Goal: Information Seeking & Learning: Learn about a topic

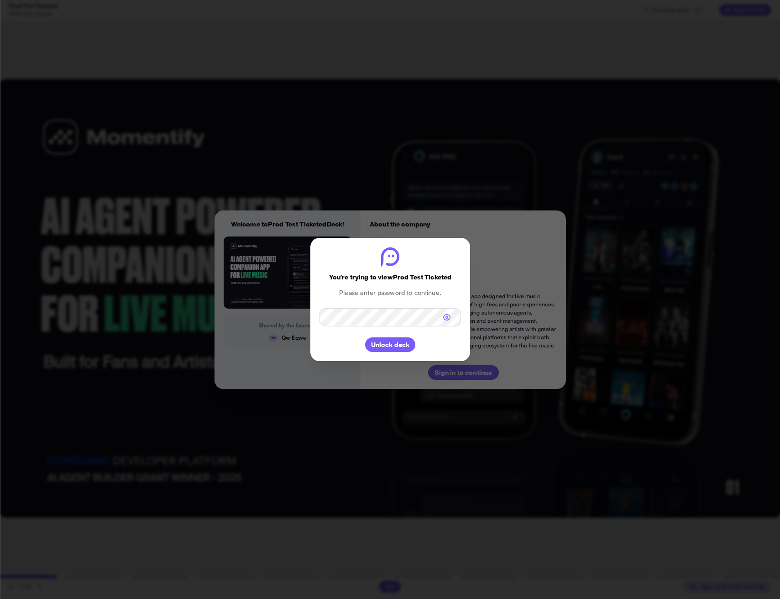
type textarea "*"
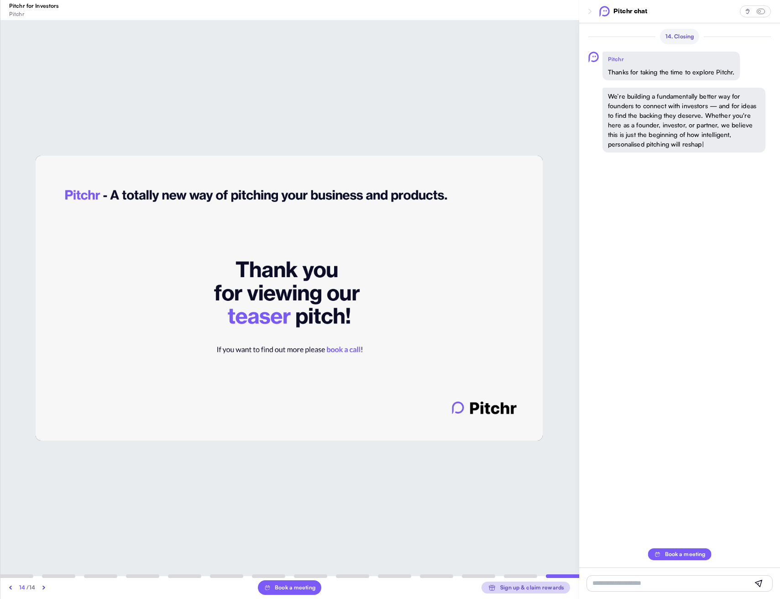
click at [10, 588] on img at bounding box center [10, 587] width 3 height 5
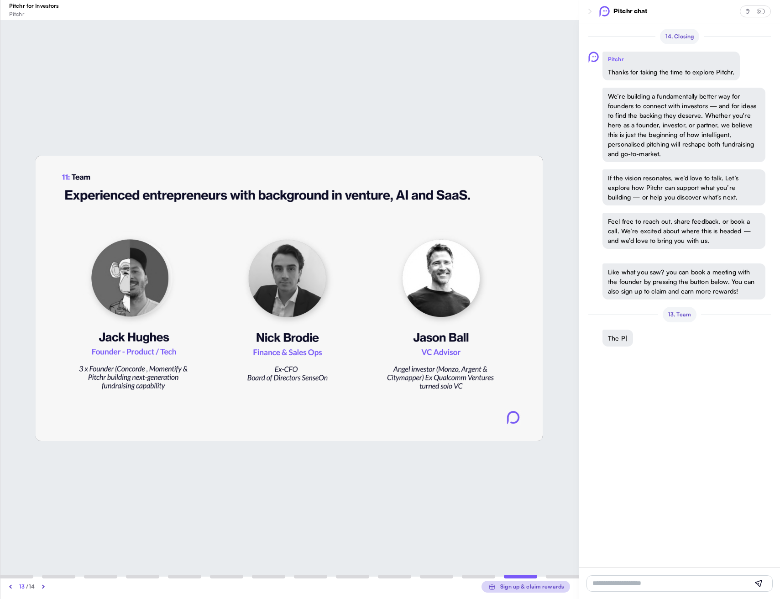
click at [10, 588] on img at bounding box center [10, 586] width 3 height 5
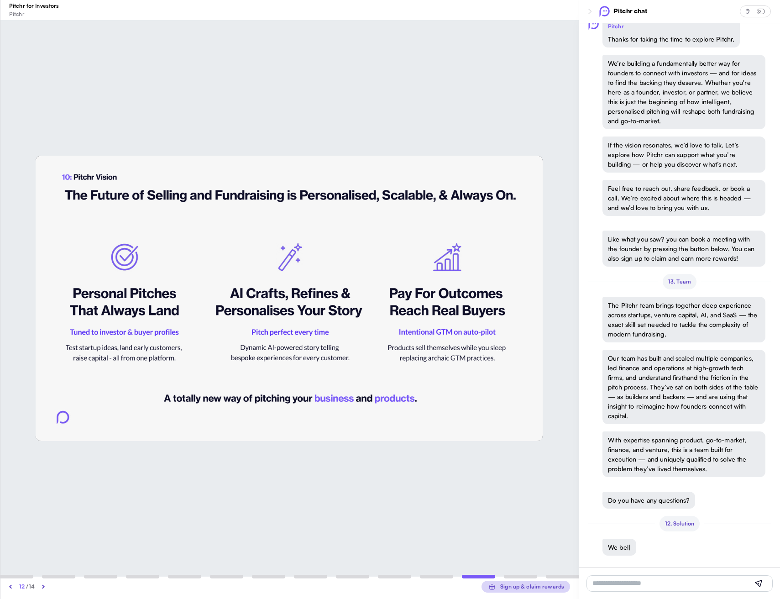
click at [10, 588] on img at bounding box center [10, 586] width 3 height 5
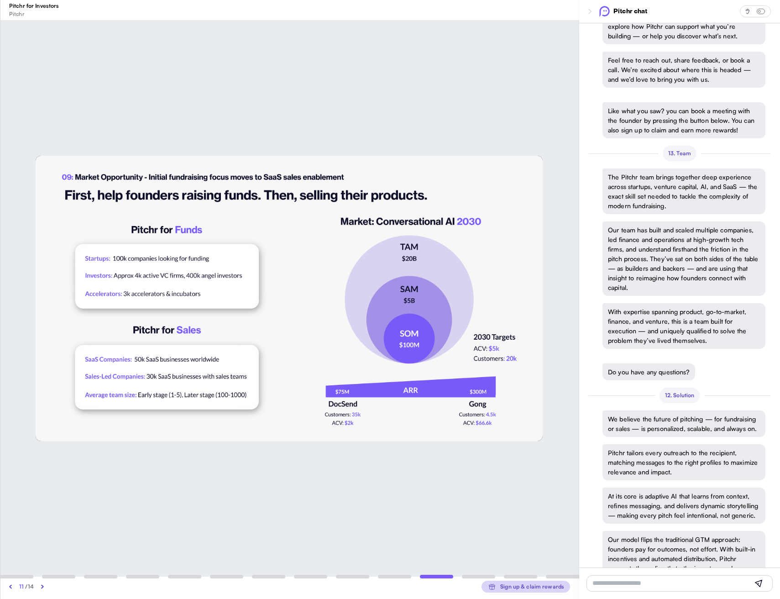
click at [10, 588] on img at bounding box center [10, 586] width 3 height 5
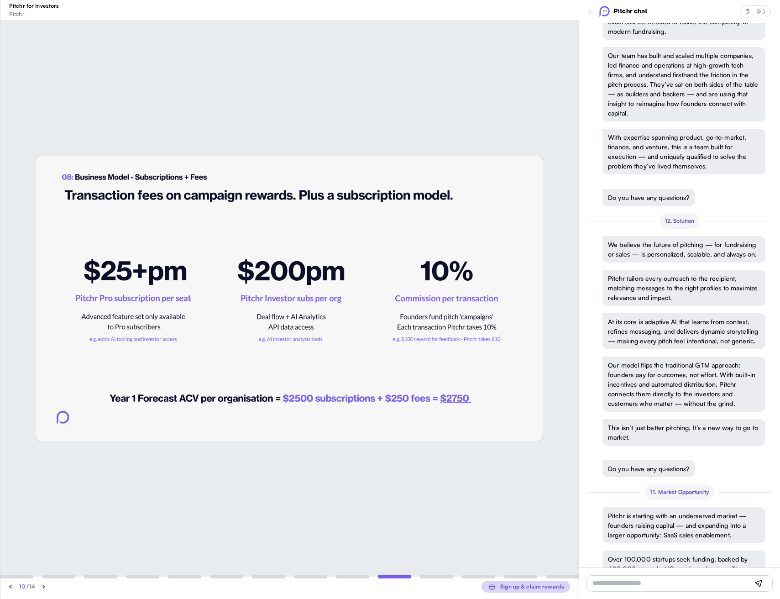
click at [10, 588] on img at bounding box center [10, 586] width 3 height 5
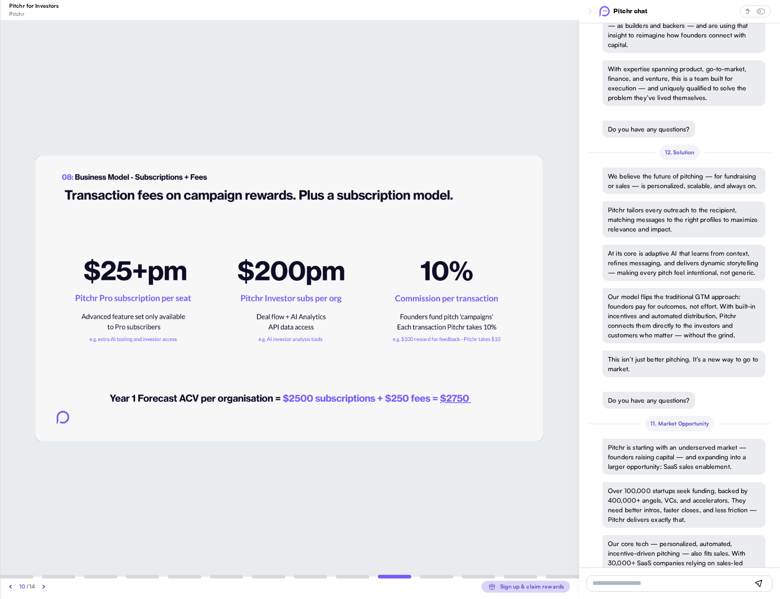
click at [10, 588] on img at bounding box center [10, 586] width 3 height 5
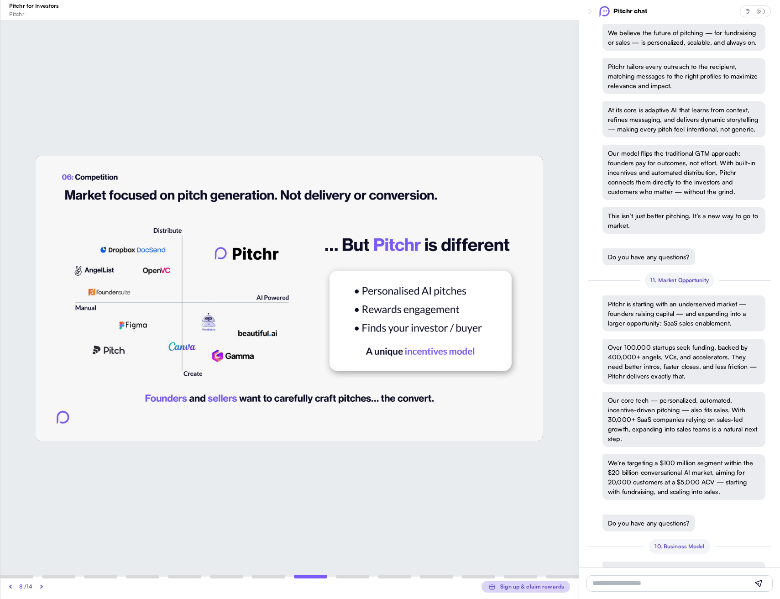
click at [10, 588] on img at bounding box center [10, 586] width 3 height 5
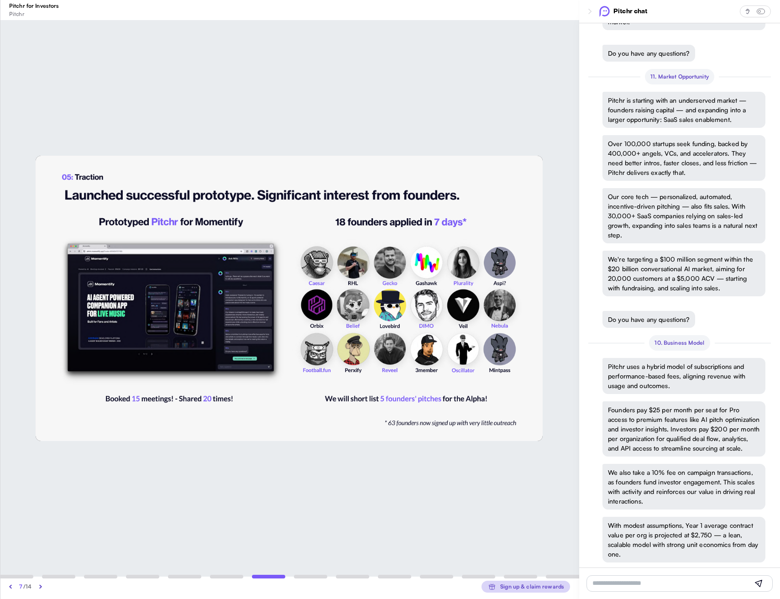
click at [10, 588] on img at bounding box center [10, 586] width 3 height 5
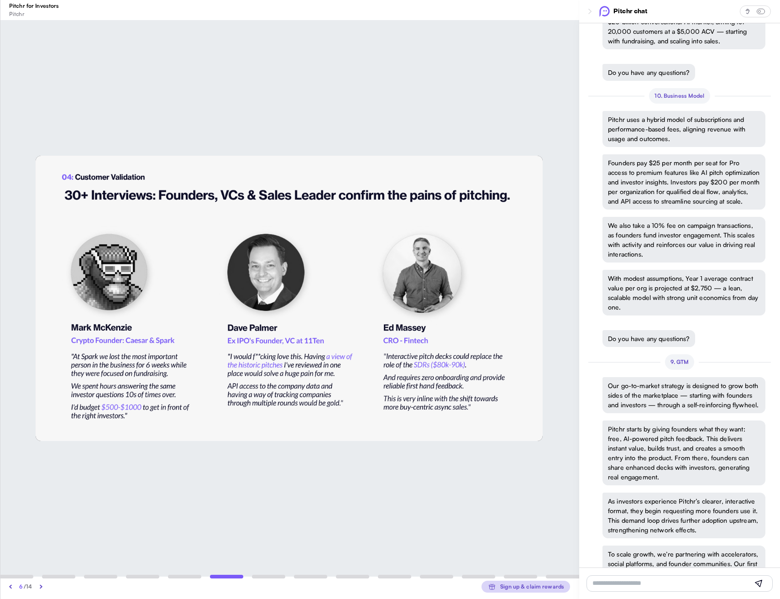
click at [10, 588] on img at bounding box center [10, 586] width 3 height 5
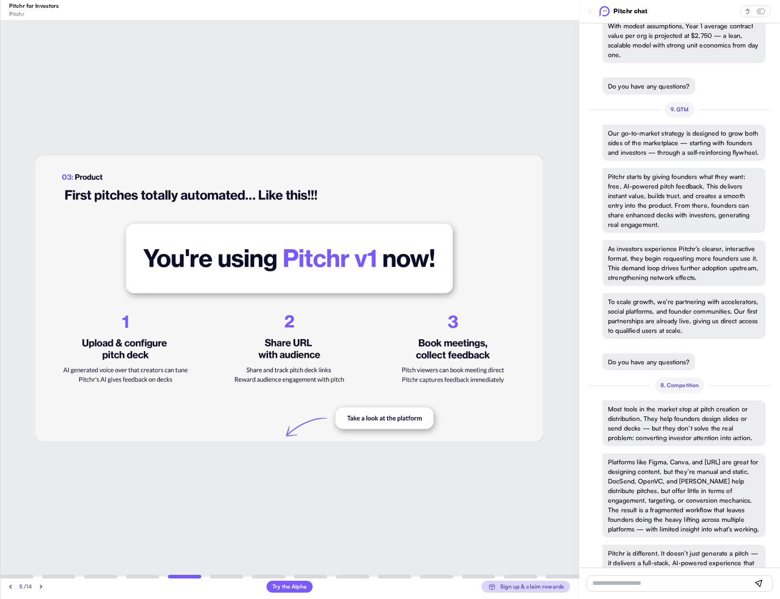
click at [10, 588] on img at bounding box center [10, 586] width 3 height 5
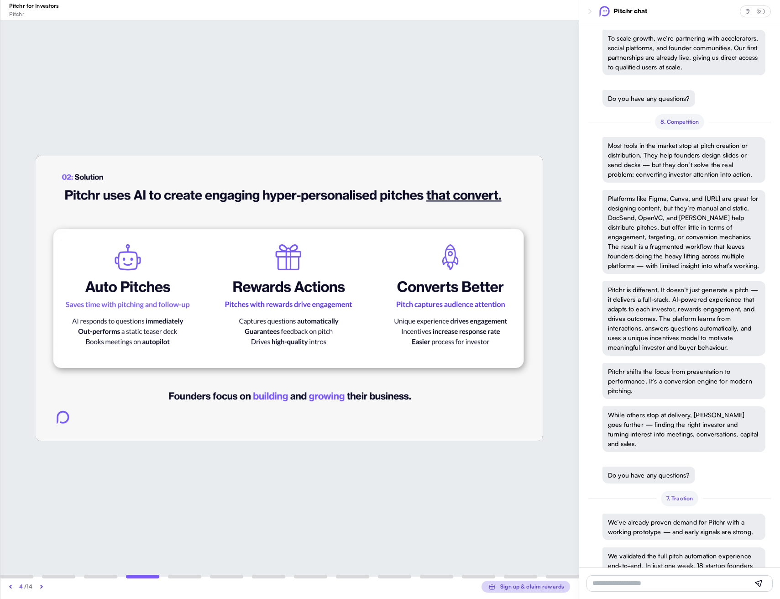
click at [10, 588] on img at bounding box center [10, 586] width 3 height 5
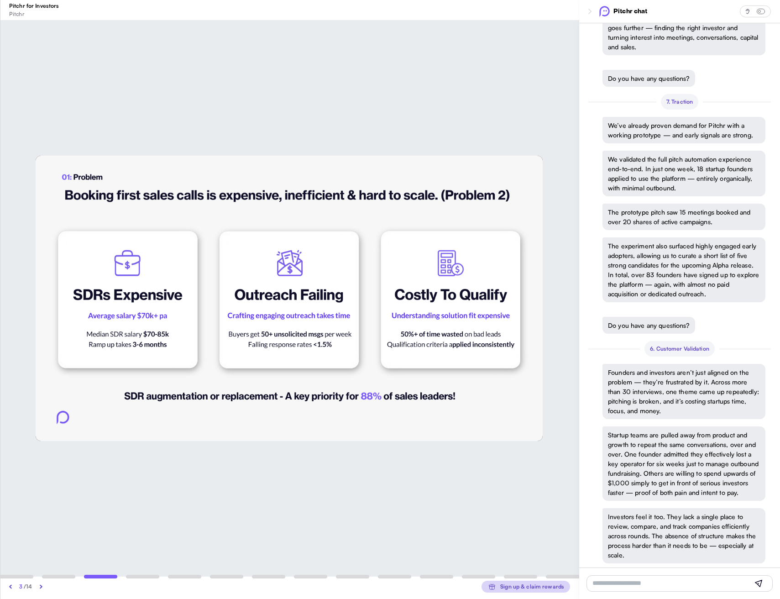
click at [10, 588] on img at bounding box center [10, 586] width 3 height 5
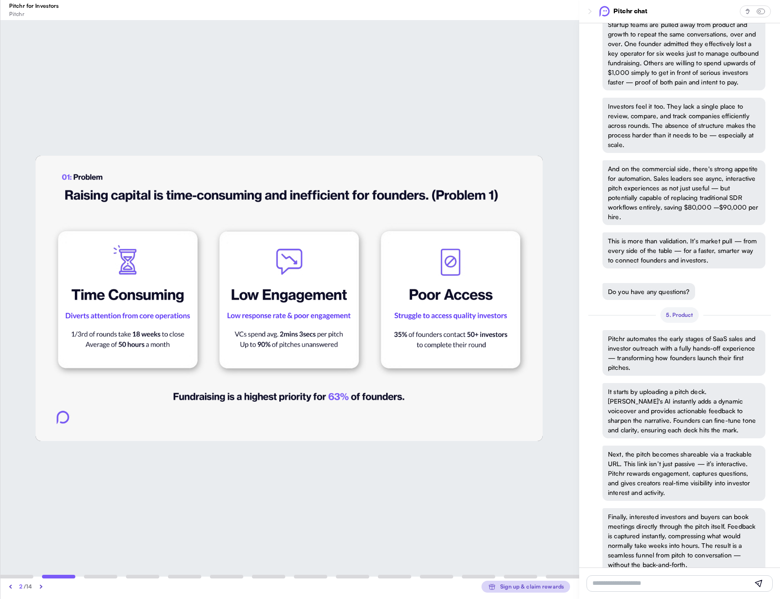
click at [10, 588] on img at bounding box center [10, 586] width 3 height 5
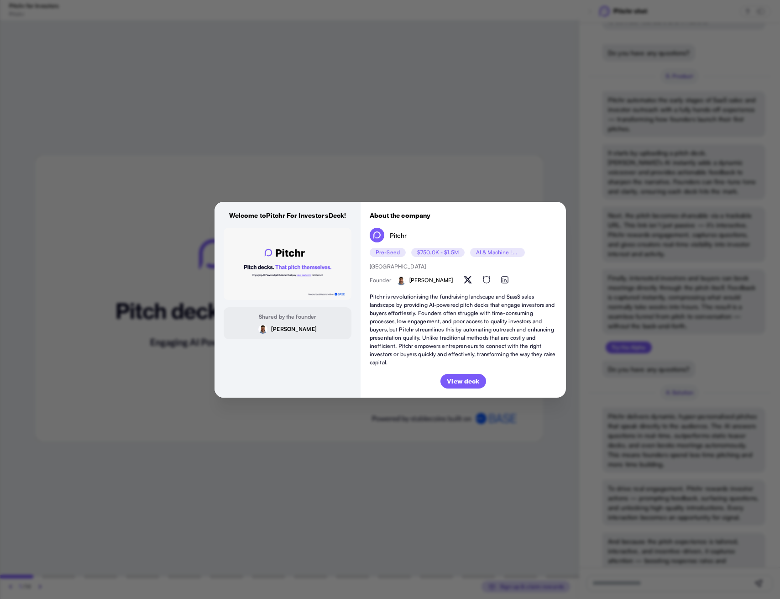
click at [10, 588] on div at bounding box center [390, 299] width 780 height 599
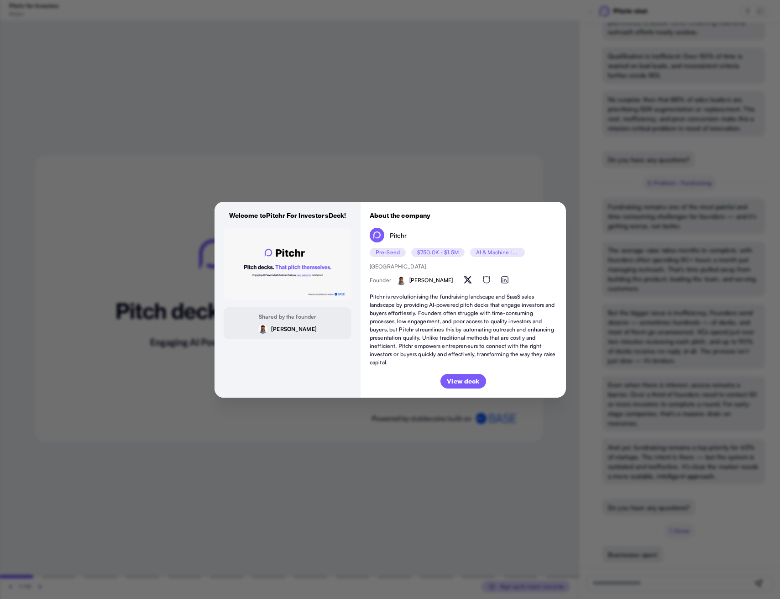
scroll to position [3439, 0]
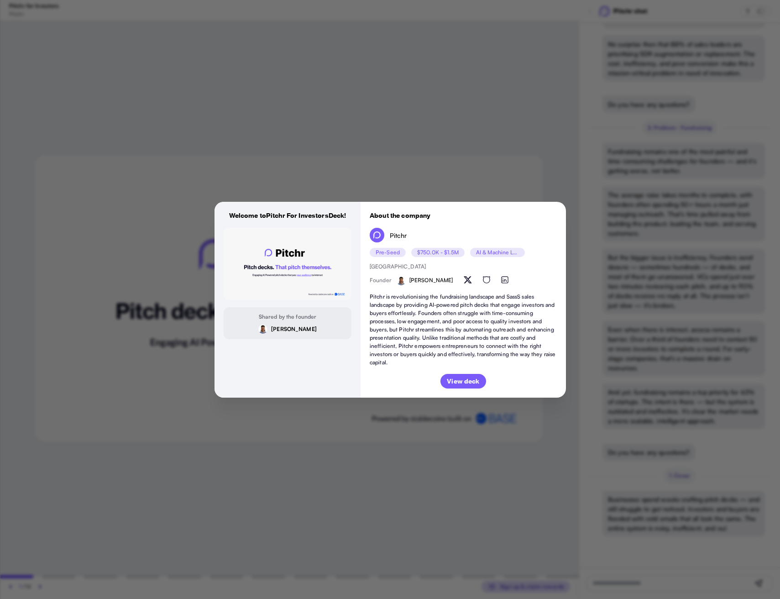
click at [466, 379] on p "View deck" at bounding box center [463, 381] width 32 height 10
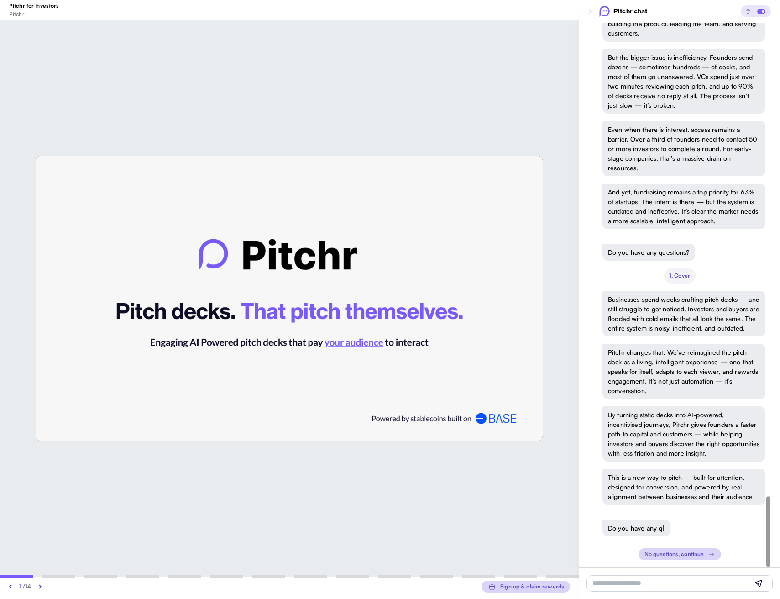
scroll to position [3678, 0]
click at [763, 11] on span "button" at bounding box center [762, 11] width 8 height 5
type textarea "*"
